Goal: Task Accomplishment & Management: Complete application form

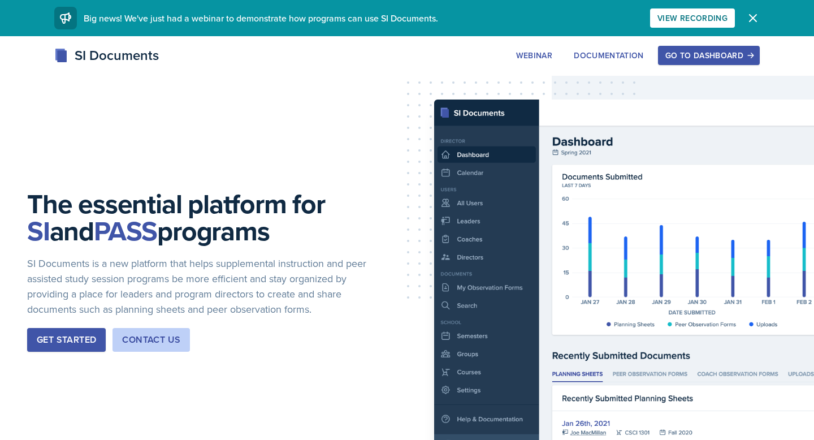
click at [700, 58] on div "Go to Dashboard" at bounding box center [708, 55] width 87 height 9
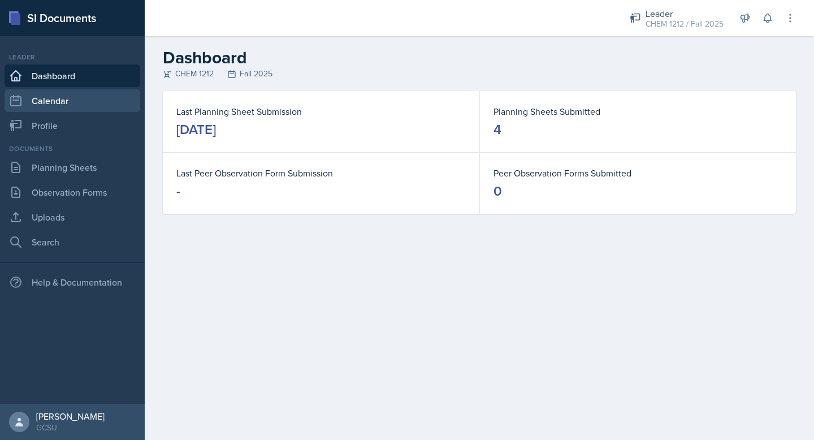
click at [69, 104] on link "Calendar" at bounding box center [73, 100] width 136 height 23
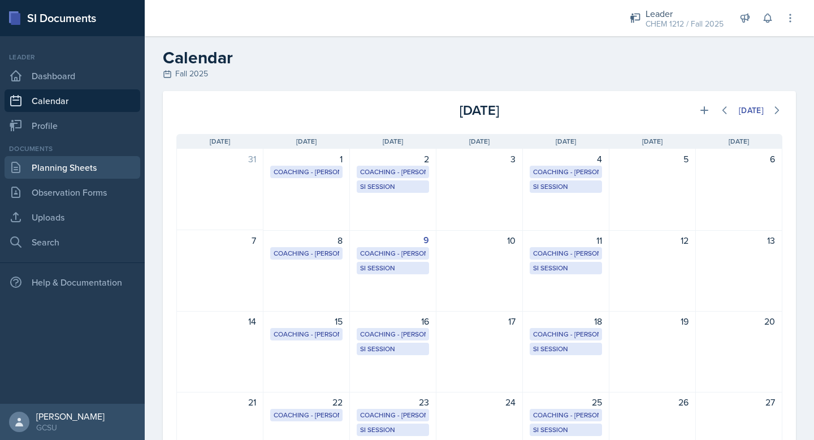
click at [68, 172] on link "Planning Sheets" at bounding box center [73, 167] width 136 height 23
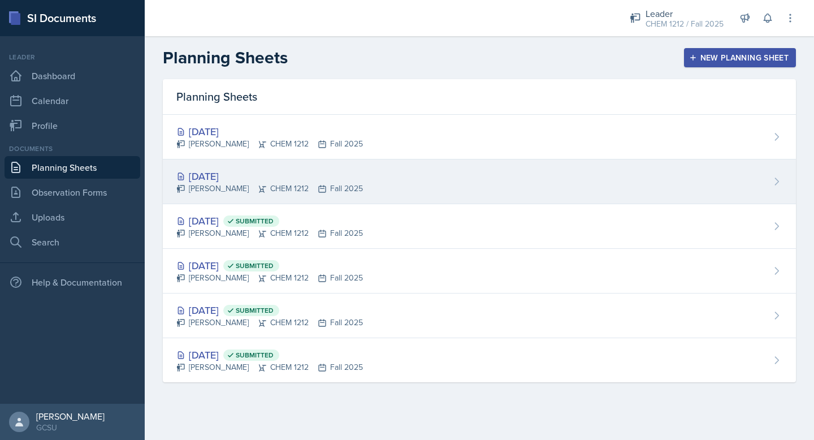
click at [370, 181] on div "[DATE] [PERSON_NAME] CHEM 1212 Fall 2025" at bounding box center [479, 181] width 633 height 45
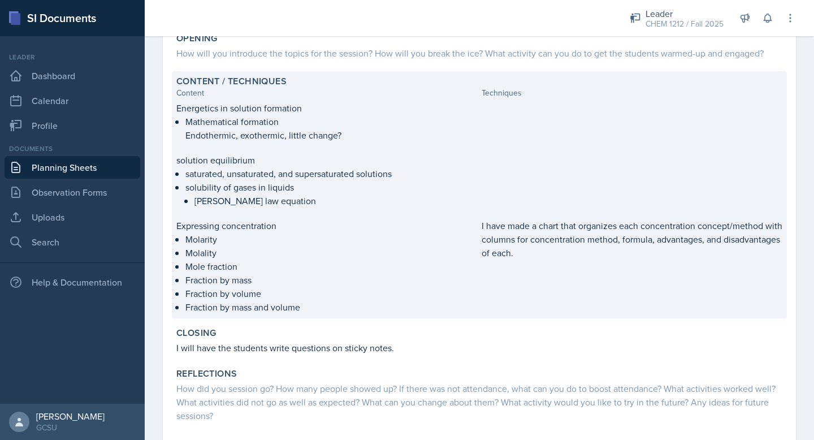
scroll to position [201, 0]
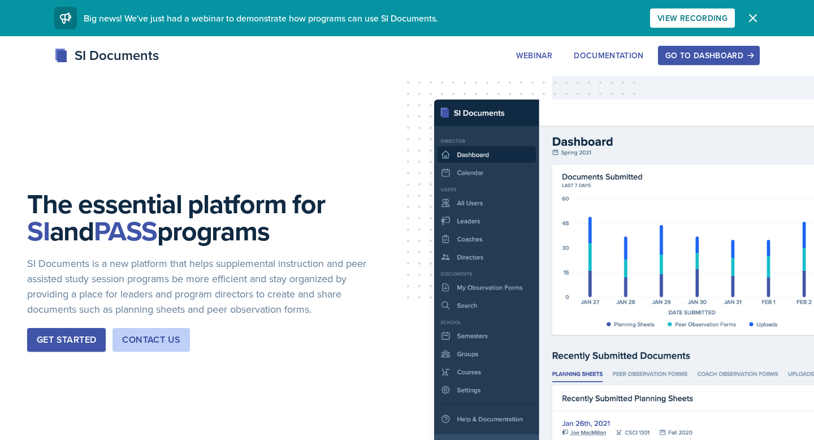
click at [705, 53] on div "Go to Dashboard" at bounding box center [708, 55] width 87 height 9
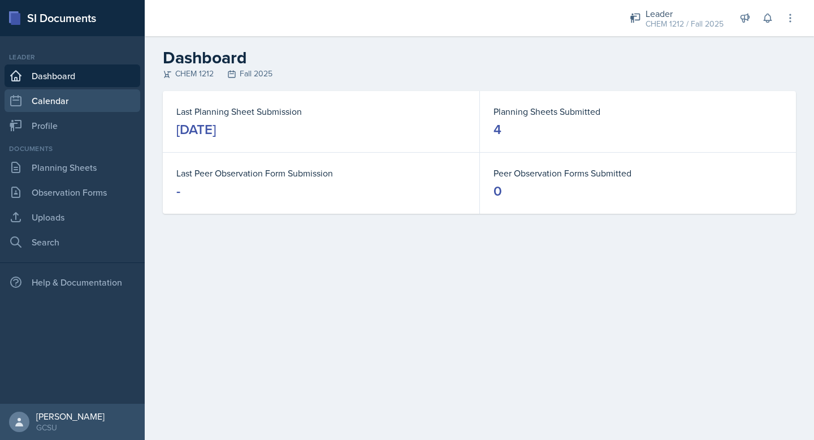
click at [51, 95] on link "Calendar" at bounding box center [73, 100] width 136 height 23
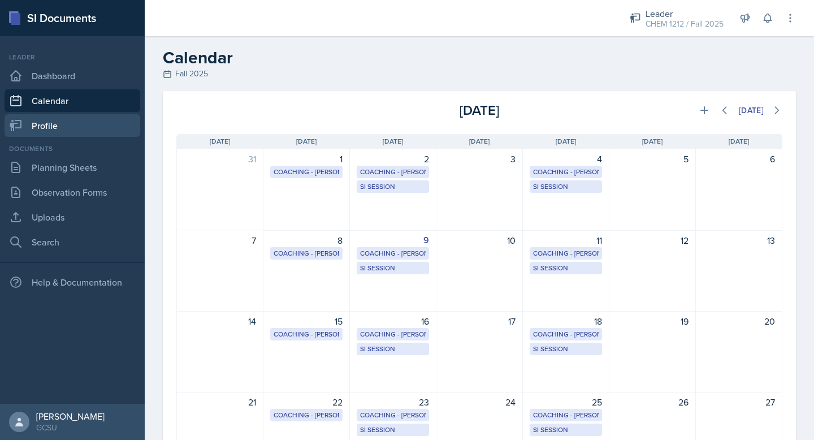
click at [66, 123] on link "Profile" at bounding box center [73, 125] width 136 height 23
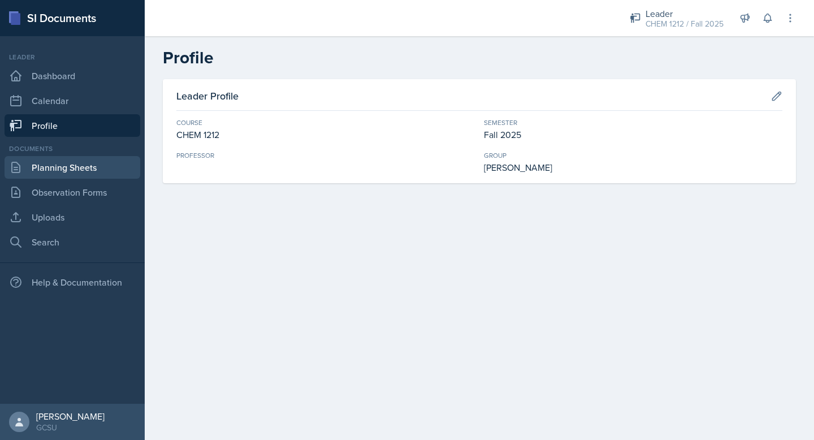
click at [67, 172] on link "Planning Sheets" at bounding box center [73, 167] width 136 height 23
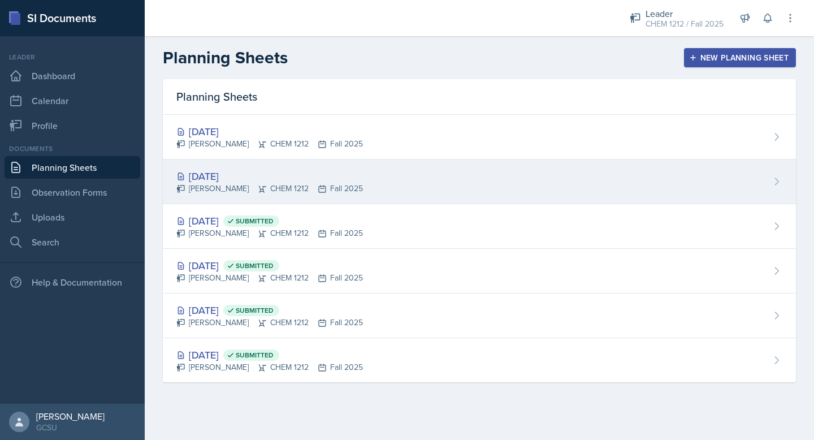
click at [297, 165] on div "[DATE] [PERSON_NAME] CHEM 1212 Fall 2025" at bounding box center [479, 181] width 633 height 45
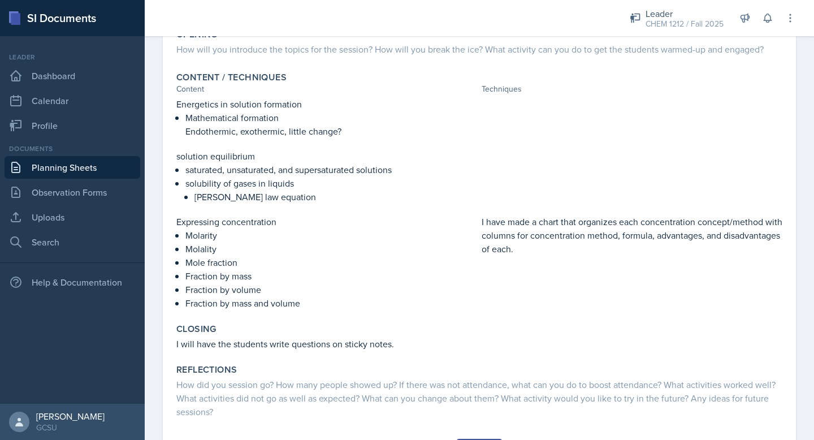
scroll to position [201, 0]
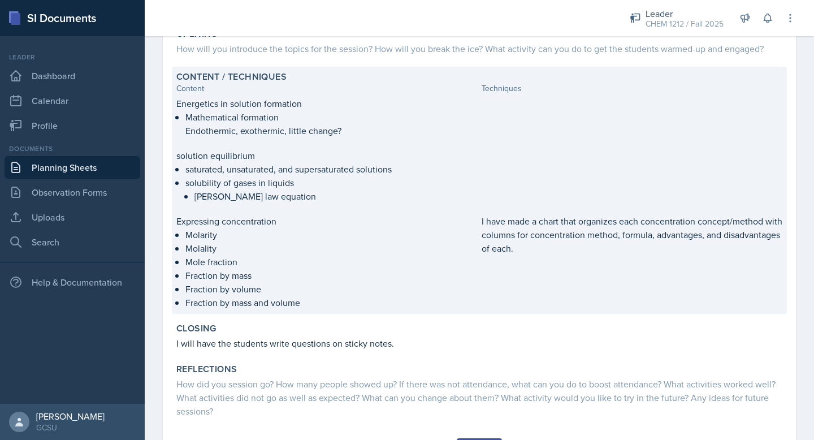
click at [545, 110] on div at bounding box center [631, 117] width 301 height 41
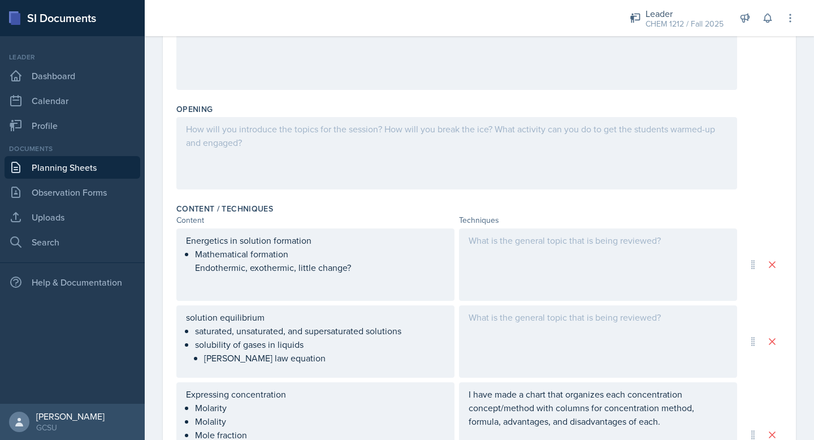
click at [511, 257] on div at bounding box center [598, 264] width 278 height 72
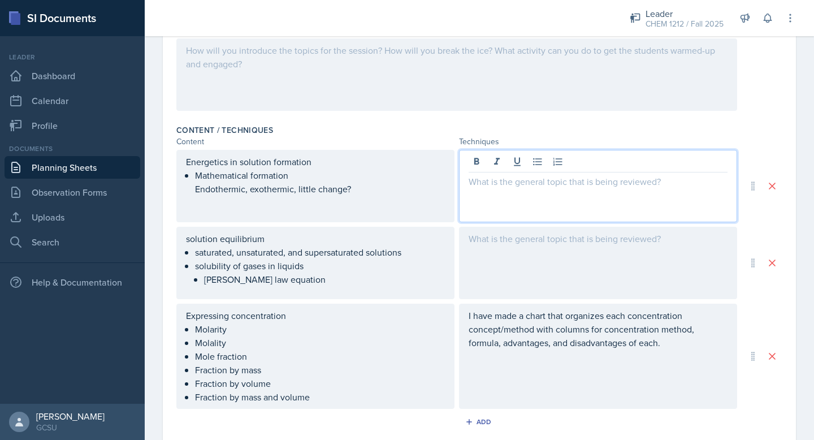
scroll to position [284, 0]
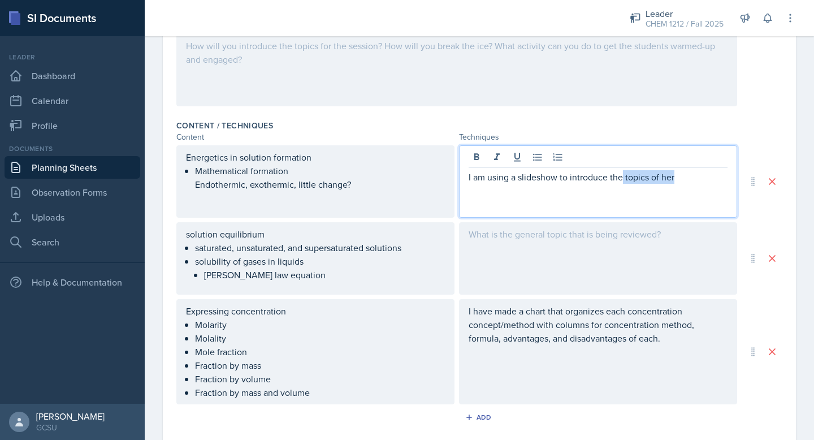
drag, startPoint x: 621, startPoint y: 179, endPoint x: 710, endPoint y: 181, distance: 88.7
click at [711, 180] on p "I am using a slideshow to introduce the topics of her" at bounding box center [597, 177] width 259 height 14
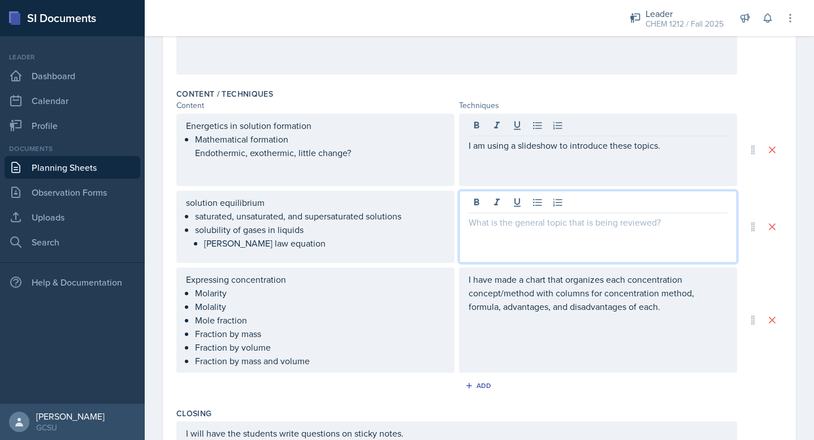
scroll to position [335, 0]
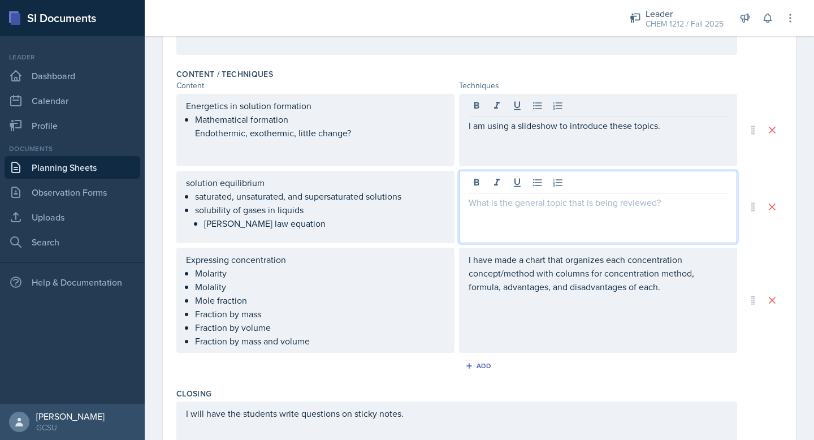
click at [508, 204] on p at bounding box center [597, 202] width 259 height 14
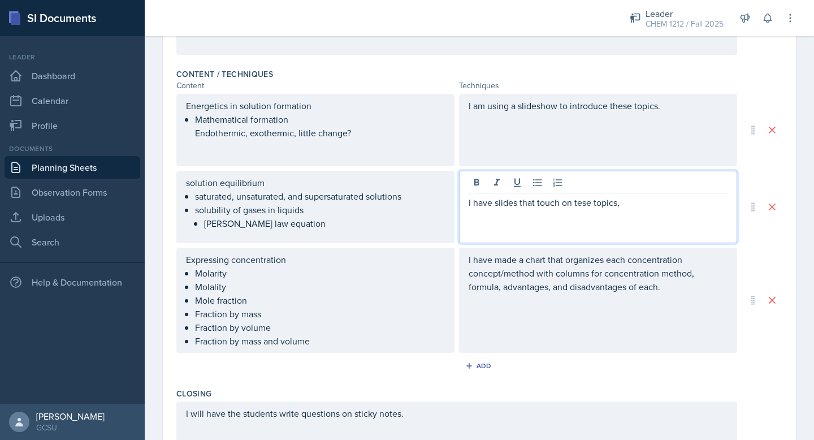
click at [576, 202] on p "I have slides that touch on tese topics," at bounding box center [597, 202] width 259 height 14
click at [649, 204] on p "I have slides that touch on these topics," at bounding box center [597, 202] width 259 height 14
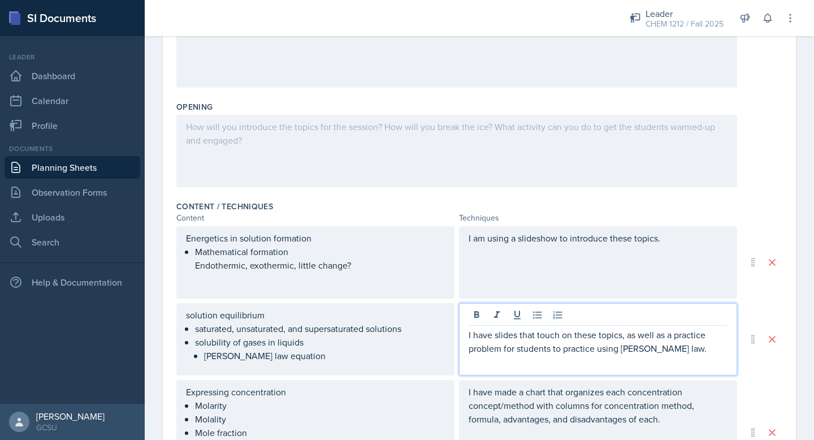
scroll to position [169, 0]
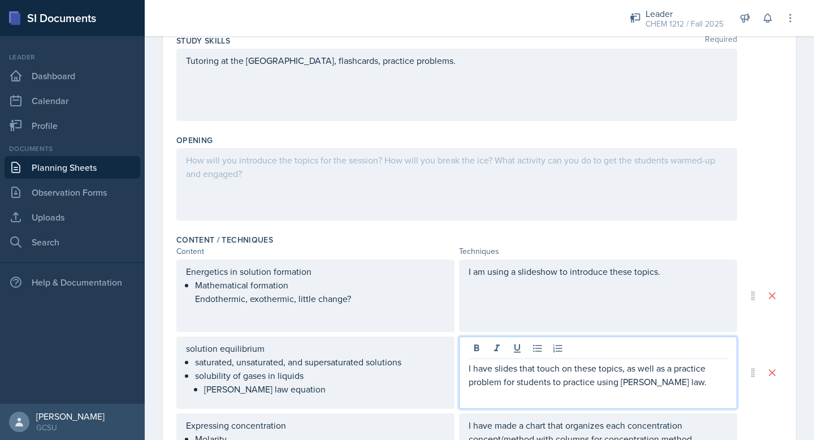
click at [382, 174] on div at bounding box center [456, 184] width 560 height 72
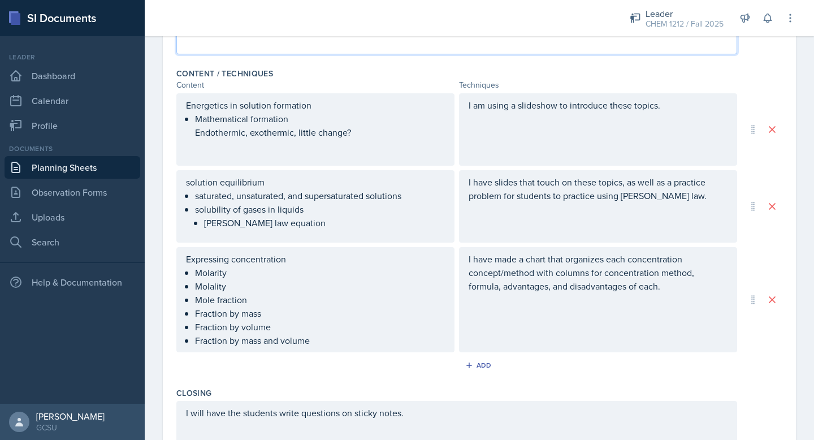
scroll to position [335, 0]
click at [687, 112] on div "I am using a slideshow to introduce these topics." at bounding box center [598, 130] width 278 height 72
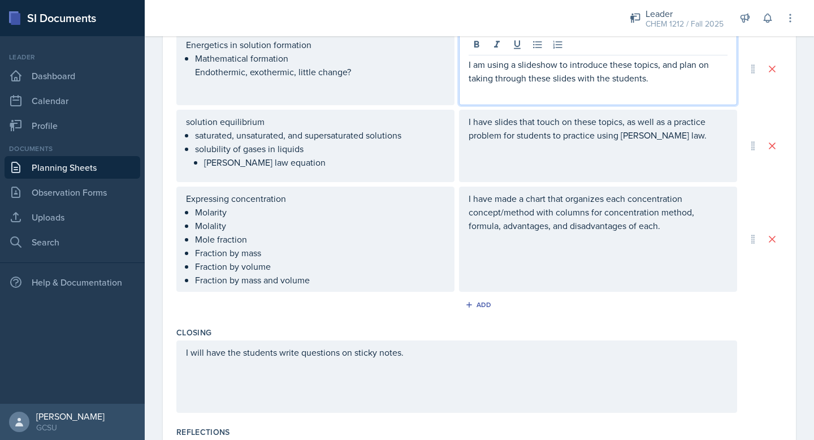
scroll to position [407, 0]
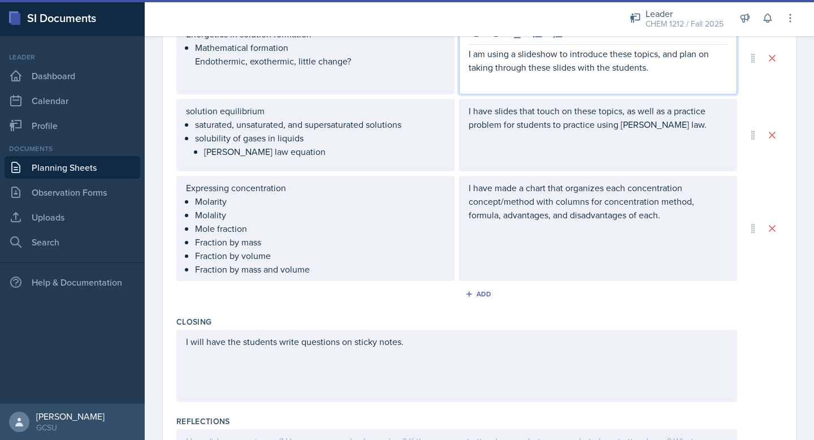
click at [633, 214] on p "I have made a chart that organizes each concentration concept/method with colum…" at bounding box center [597, 201] width 259 height 41
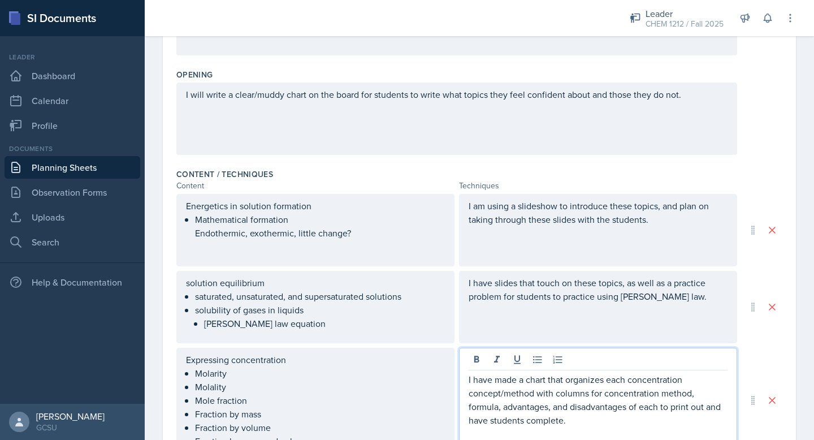
scroll to position [0, 0]
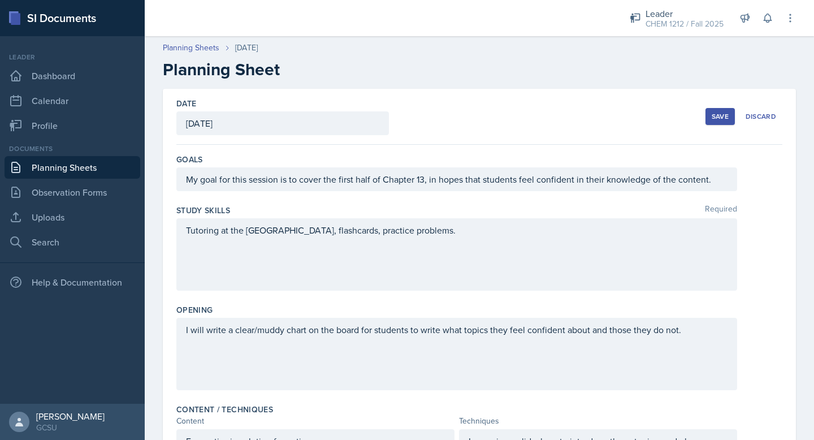
click at [712, 118] on div "Save" at bounding box center [719, 116] width 17 height 9
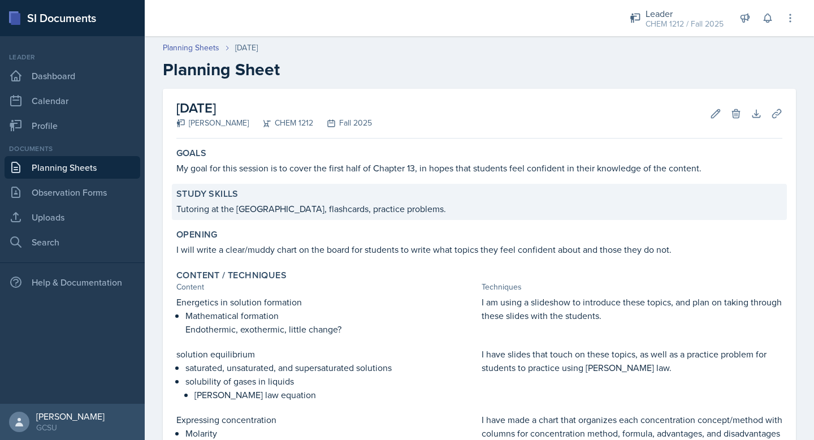
scroll to position [257, 0]
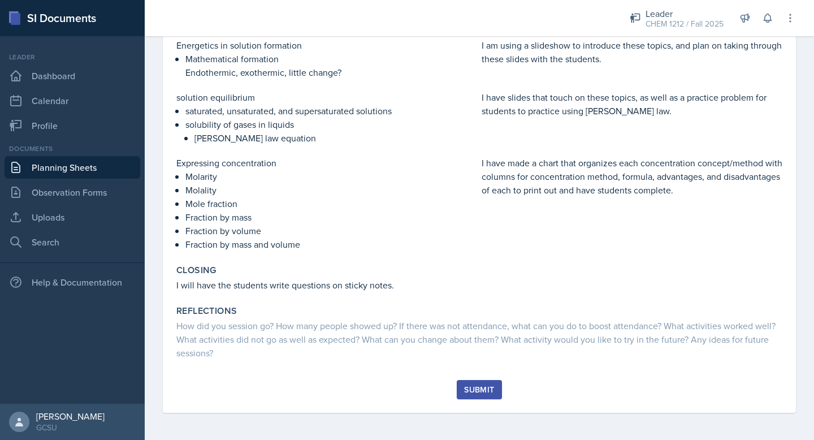
click at [471, 392] on div "Submit" at bounding box center [479, 389] width 30 height 9
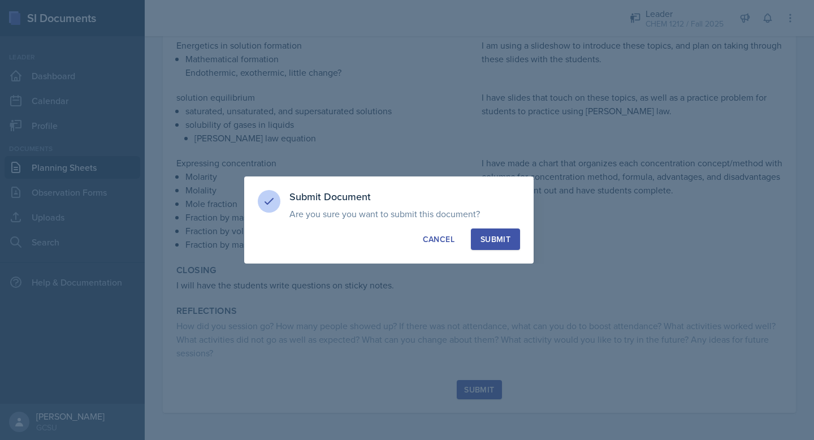
click at [489, 239] on div "Submit" at bounding box center [495, 238] width 30 height 11
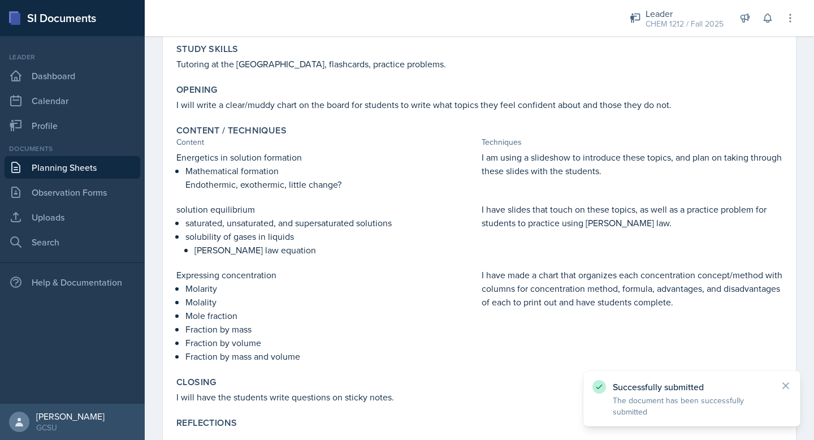
scroll to position [0, 0]
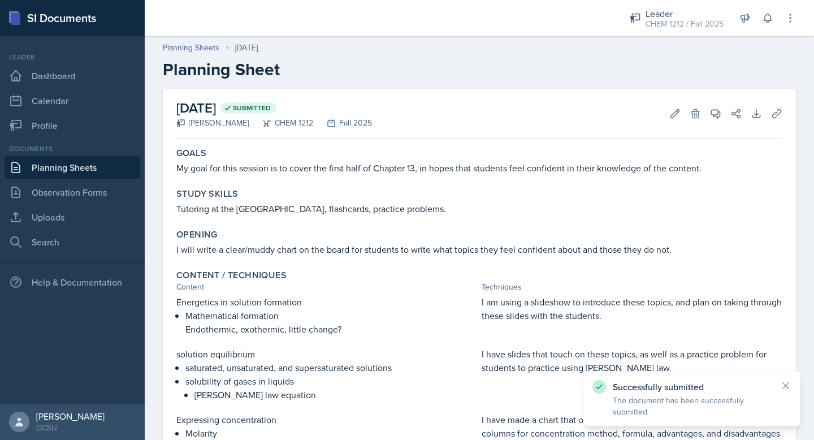
click at [186, 54] on div "Planning Sheets [DATE] Planning Sheet" at bounding box center [479, 61] width 669 height 38
click at [186, 49] on link "Planning Sheets" at bounding box center [191, 48] width 56 height 12
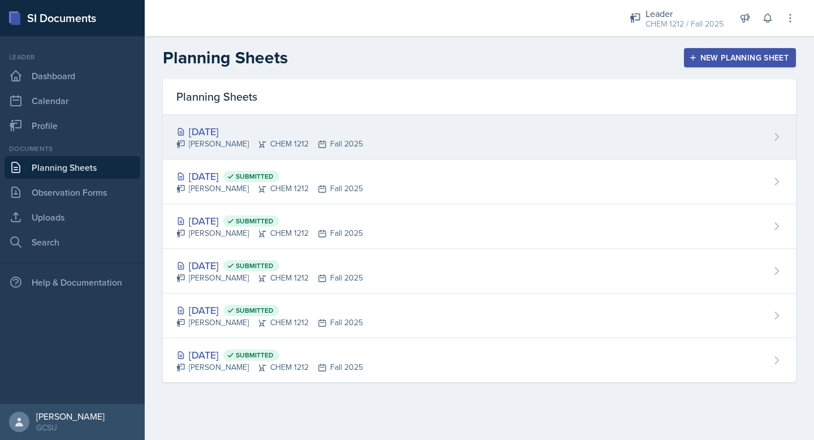
click at [340, 127] on div "[DATE] [PERSON_NAME] CHEM 1212 Fall 2025" at bounding box center [479, 137] width 633 height 45
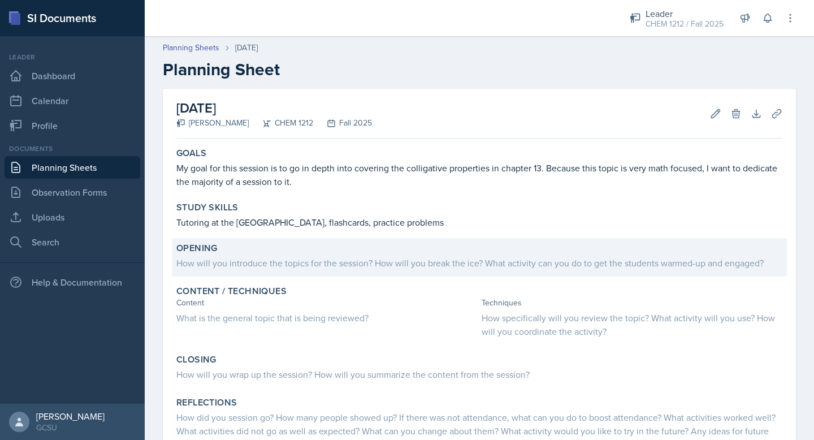
click at [281, 266] on div "How will you introduce the topics for the session? How will you break the ice? …" at bounding box center [479, 263] width 606 height 14
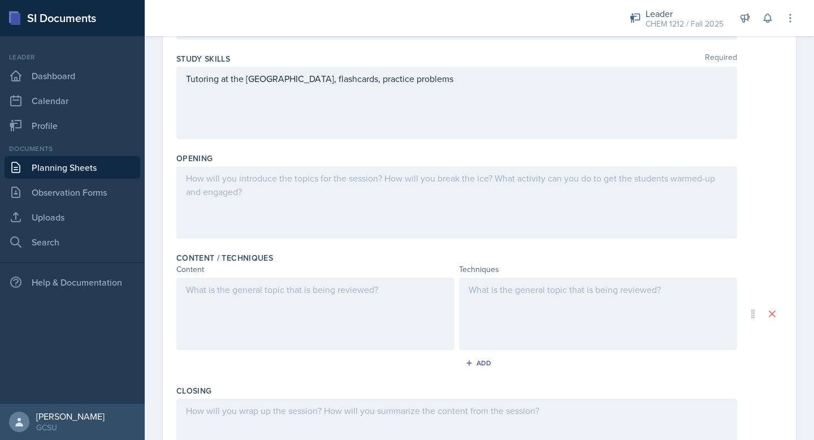
scroll to position [168, 0]
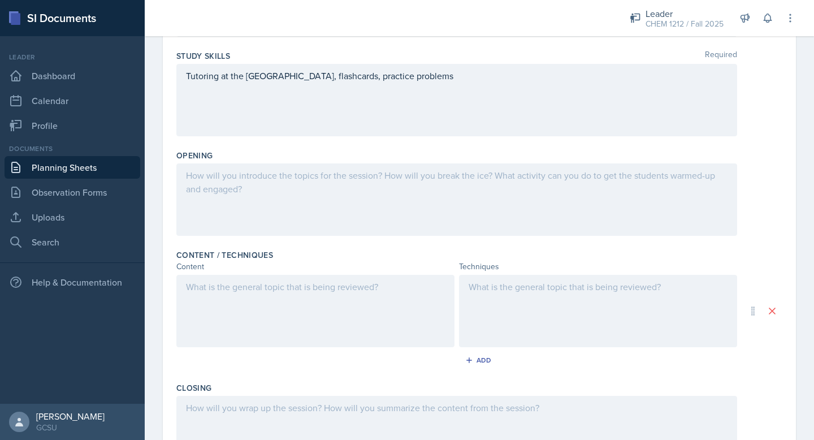
click at [270, 195] on div at bounding box center [456, 199] width 560 height 72
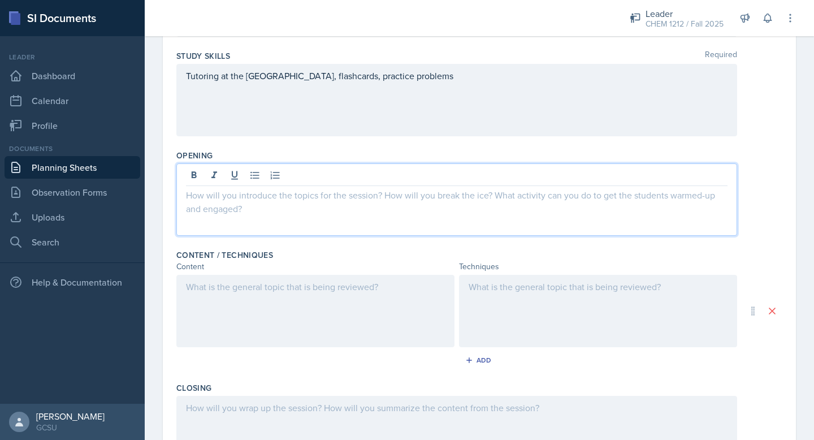
scroll to position [188, 0]
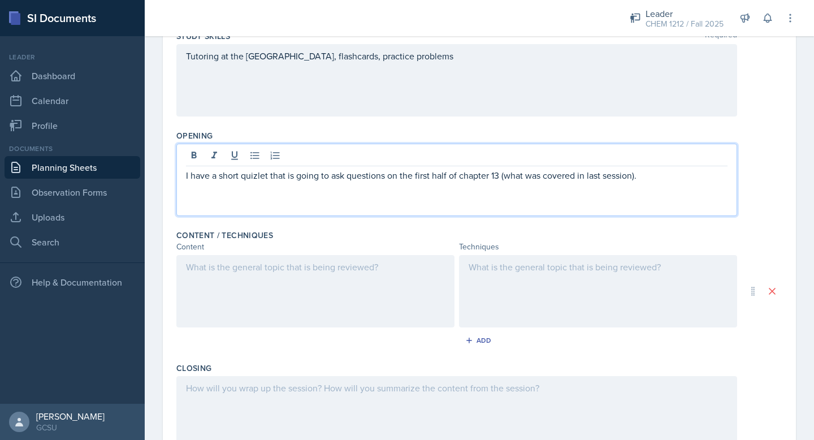
click at [277, 268] on div at bounding box center [315, 291] width 278 height 72
click at [248, 153] on div "I have a short quizlet that is going to ask questions on the first half of chap…" at bounding box center [456, 180] width 560 height 72
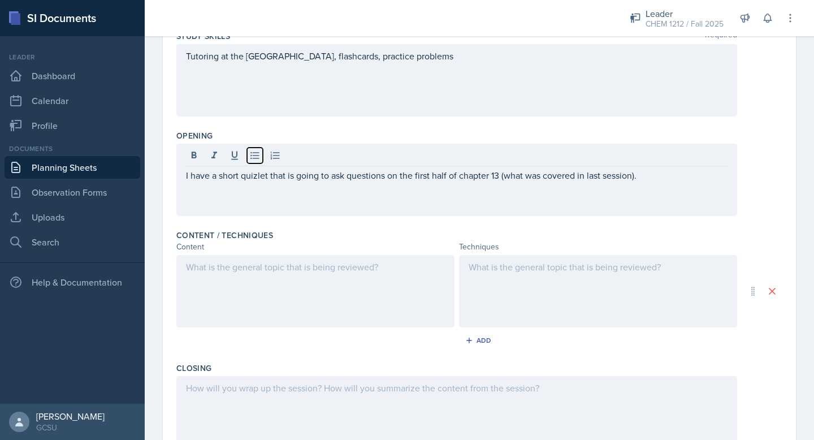
click at [248, 153] on button at bounding box center [255, 155] width 16 height 16
click at [251, 152] on icon at bounding box center [254, 155] width 8 height 7
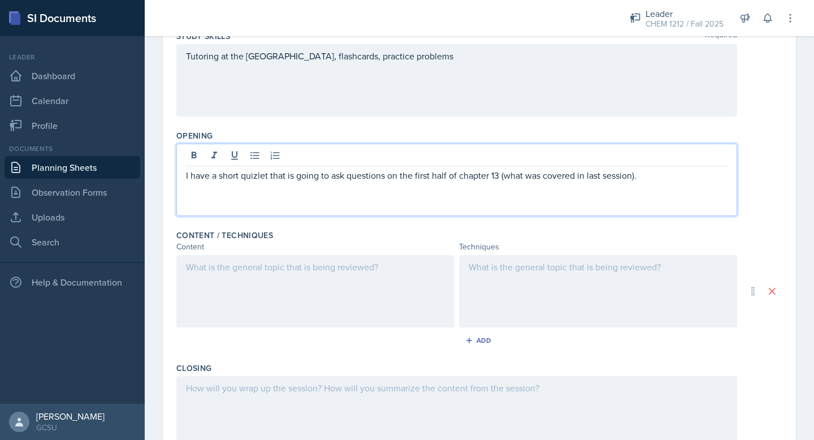
click at [251, 177] on p "I have a short quizlet that is going to ask questions on the first half of chap…" at bounding box center [456, 175] width 541 height 14
click at [653, 176] on p "I have a short quizizz that is going to ask questions on the first half of chap…" at bounding box center [456, 175] width 541 height 14
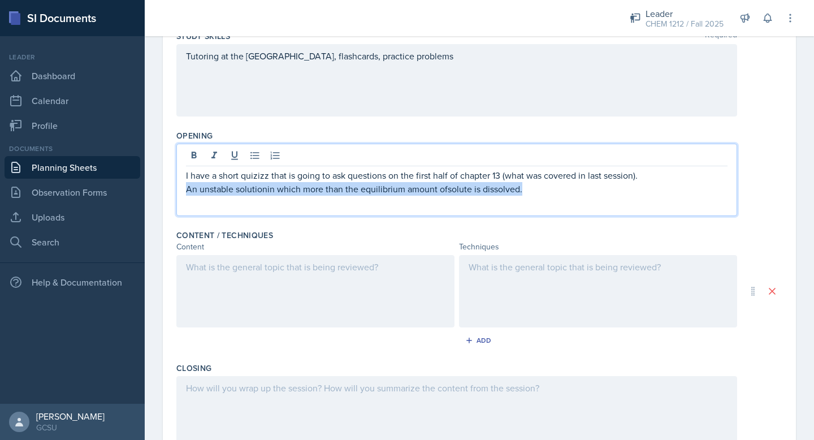
drag, startPoint x: 525, startPoint y: 191, endPoint x: 3, endPoint y: 193, distance: 522.1
click at [3, 193] on div "SI Documents Leader Dashboard Calendar Profile Documents Planning Sheets Observ…" at bounding box center [407, 220] width 814 height 440
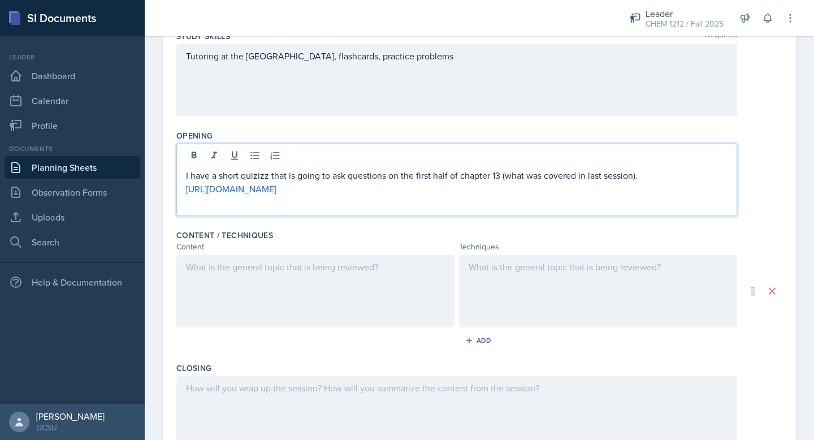
click at [225, 270] on div at bounding box center [315, 291] width 278 height 72
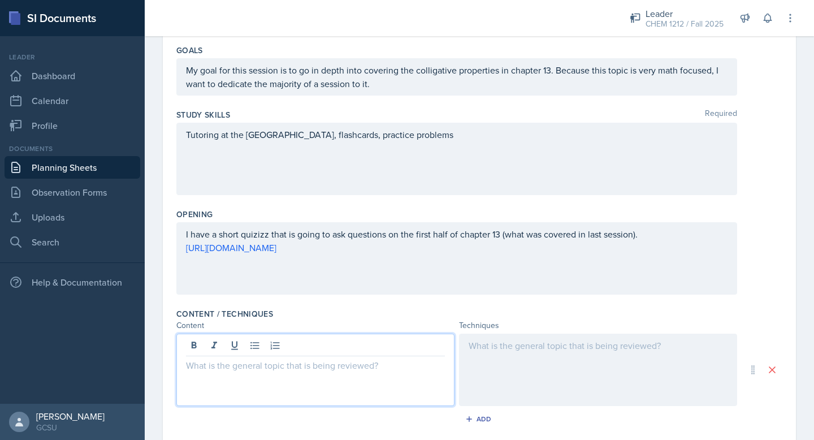
scroll to position [0, 0]
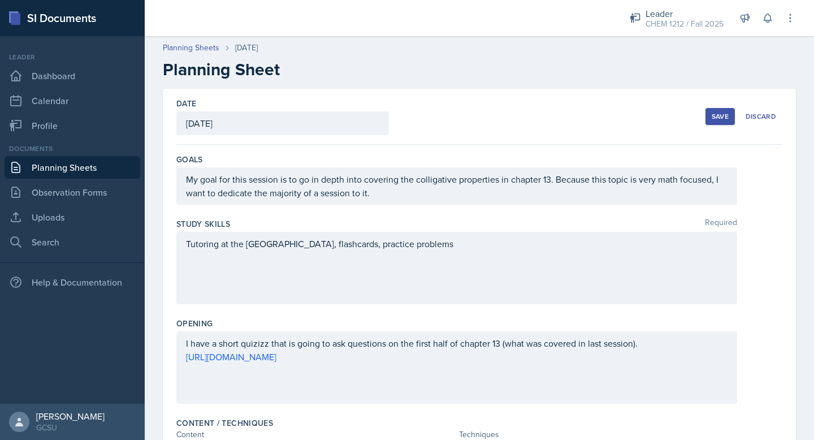
click at [718, 112] on div "Save" at bounding box center [719, 116] width 17 height 9
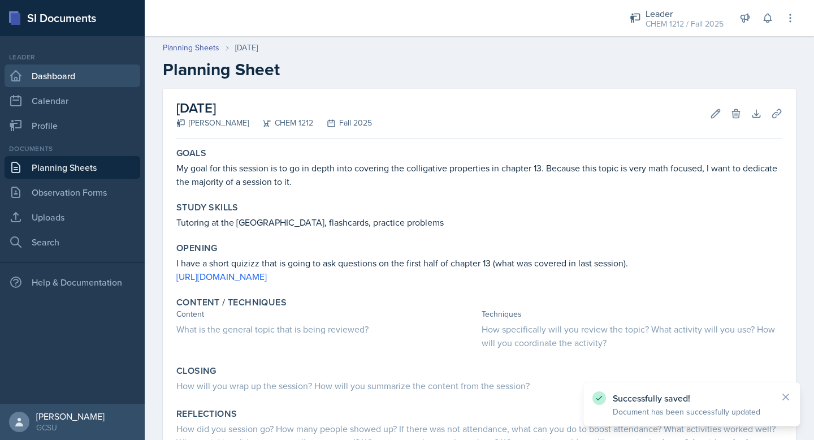
click at [37, 69] on link "Dashboard" at bounding box center [73, 75] width 136 height 23
